Goal: Task Accomplishment & Management: Manage account settings

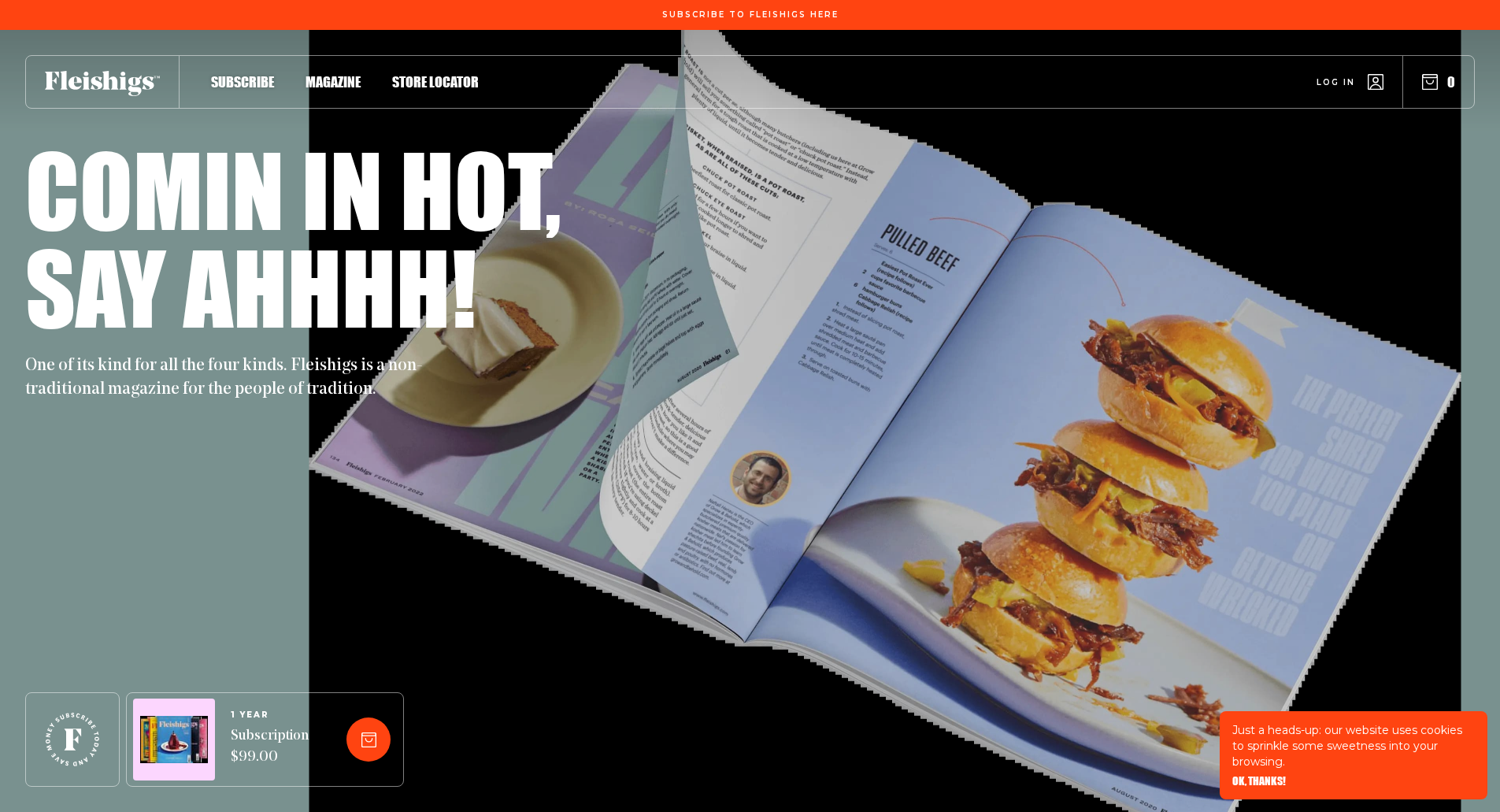
click at [1340, 68] on div "Log in 0" at bounding box center [977, 82] width 996 height 52
click at [1333, 73] on div "Log in 0" at bounding box center [977, 82] width 996 height 52
click at [1330, 77] on span "Log in" at bounding box center [1336, 70] width 39 height 12
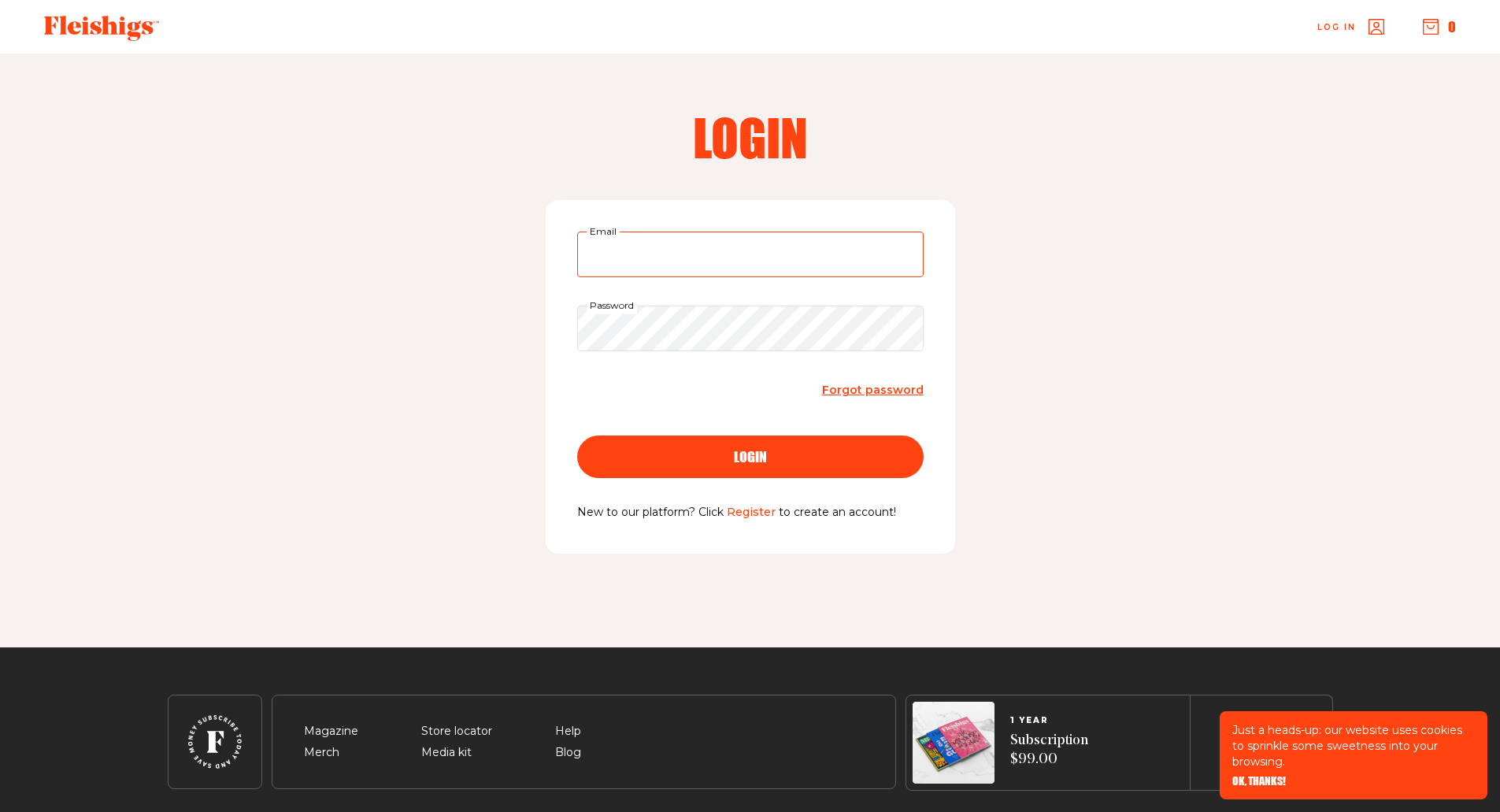
click at [670, 259] on input "Email" at bounding box center [750, 254] width 347 height 46
type input "[EMAIL_ADDRESS][DOMAIN_NAME]"
click at [577, 436] on button "login" at bounding box center [750, 456] width 347 height 42
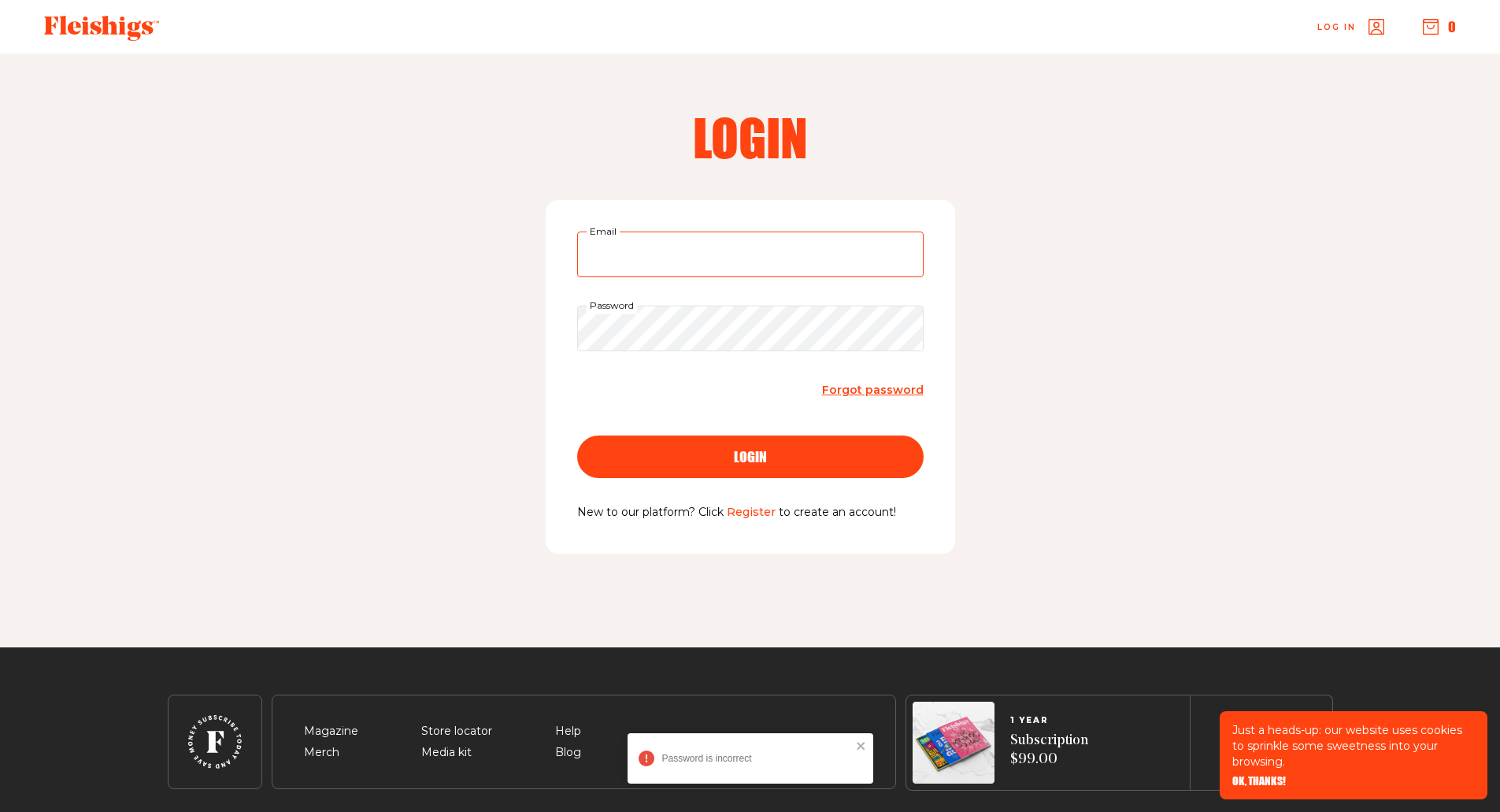
click at [653, 256] on input "Email" at bounding box center [750, 254] width 347 height 46
type input "[EMAIL_ADDRESS][DOMAIN_NAME]"
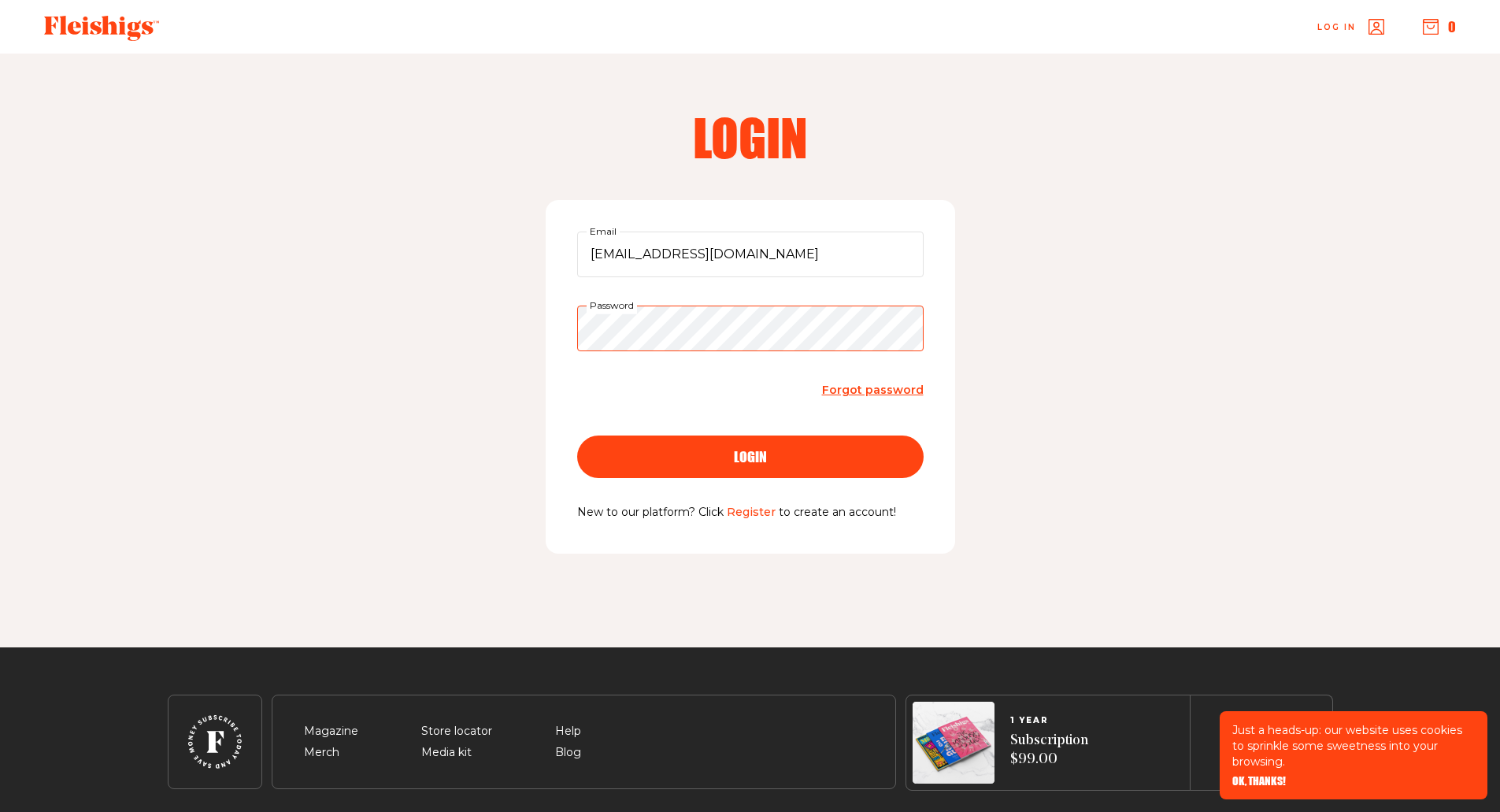
click at [577, 436] on button "login" at bounding box center [750, 456] width 347 height 42
